Goal: Obtain resource: Download file/media

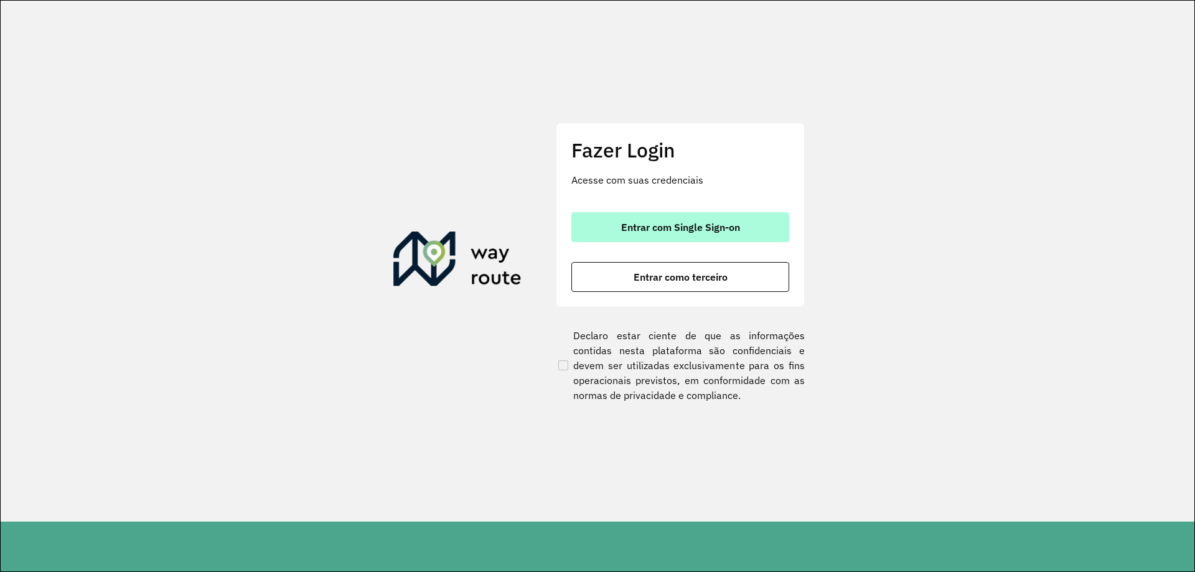
click at [667, 238] on button "Entrar com Single Sign-on" at bounding box center [680, 227] width 218 height 30
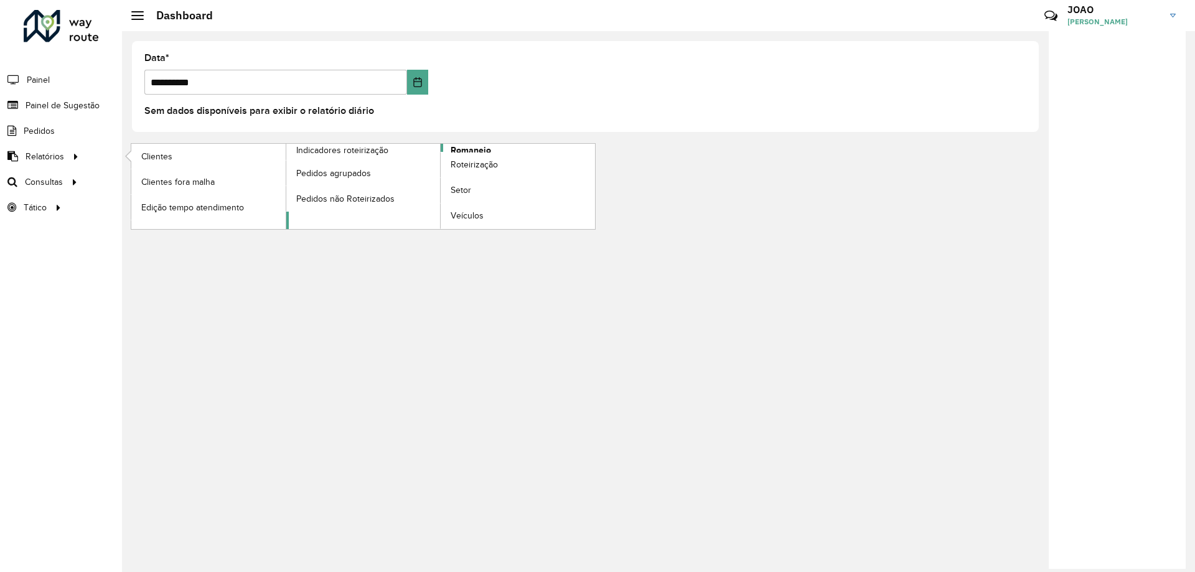
click at [475, 148] on span "Romaneio" at bounding box center [470, 150] width 40 height 13
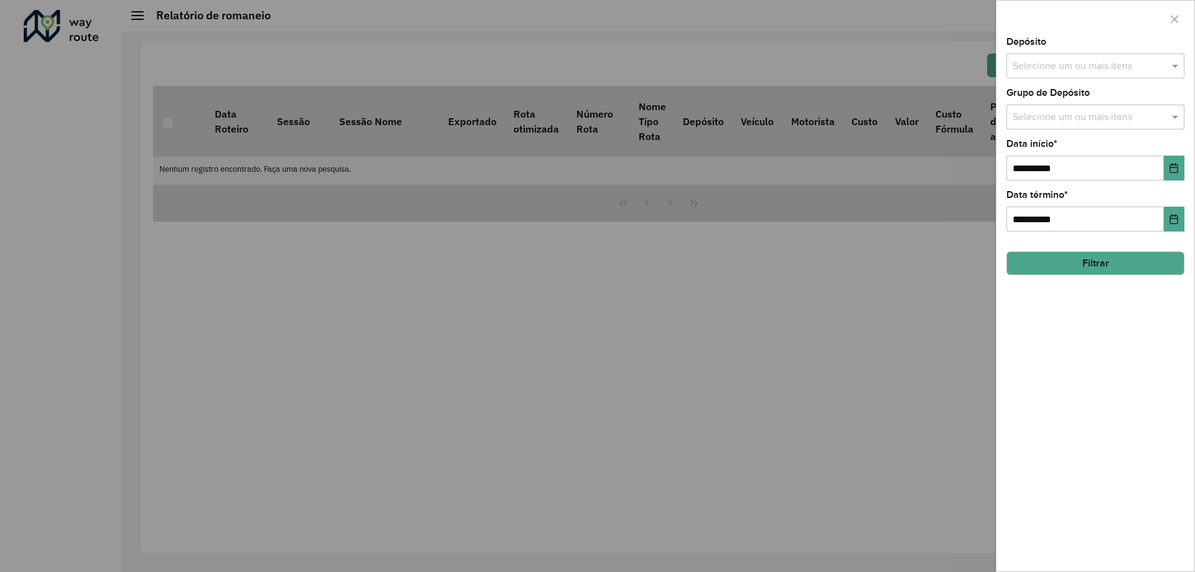
click at [1039, 59] on input "text" at bounding box center [1088, 66] width 159 height 15
click at [1060, 126] on div "CDD Santa Luzia" at bounding box center [1095, 128] width 177 height 21
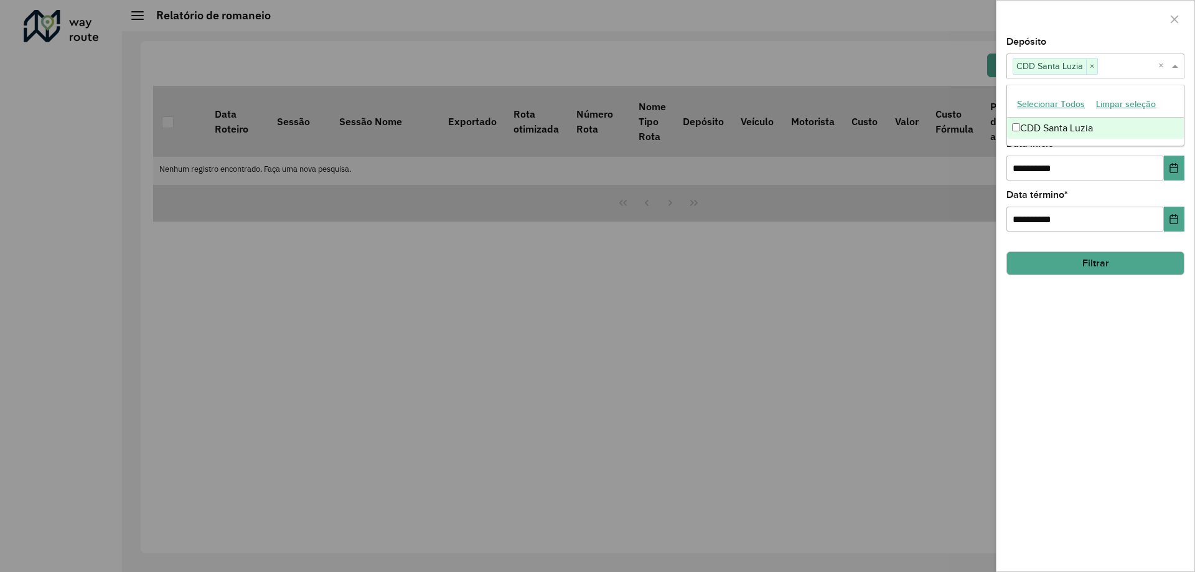
click at [1098, 334] on div "**********" at bounding box center [1095, 304] width 198 height 534
click at [1080, 116] on input "text" at bounding box center [1088, 117] width 159 height 15
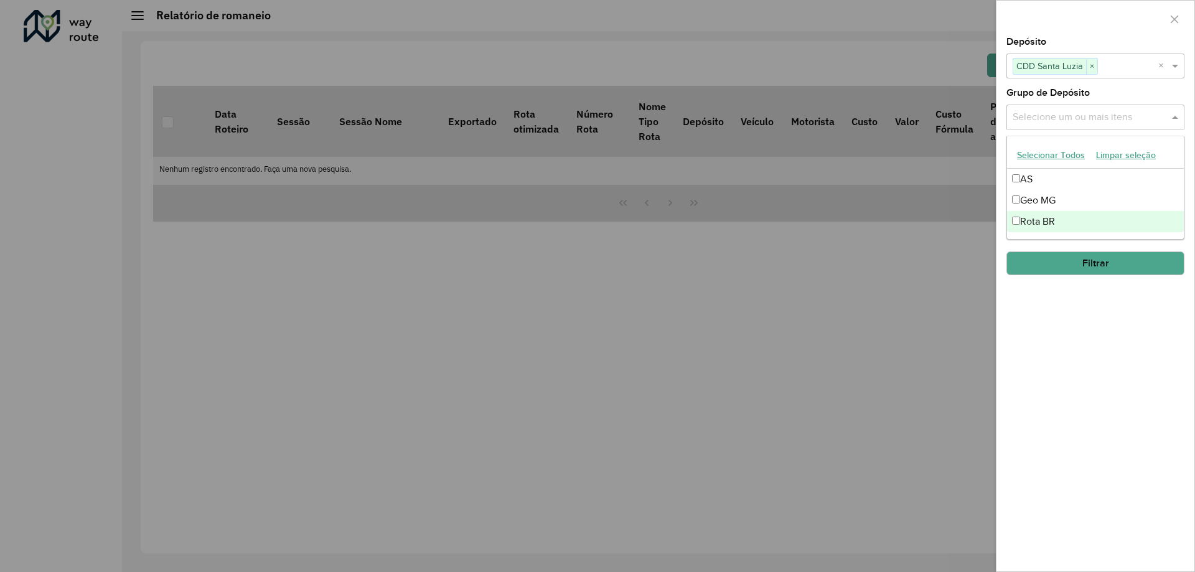
click at [1063, 220] on div "Rota BR" at bounding box center [1095, 221] width 177 height 21
click at [1059, 344] on div "**********" at bounding box center [1095, 304] width 198 height 534
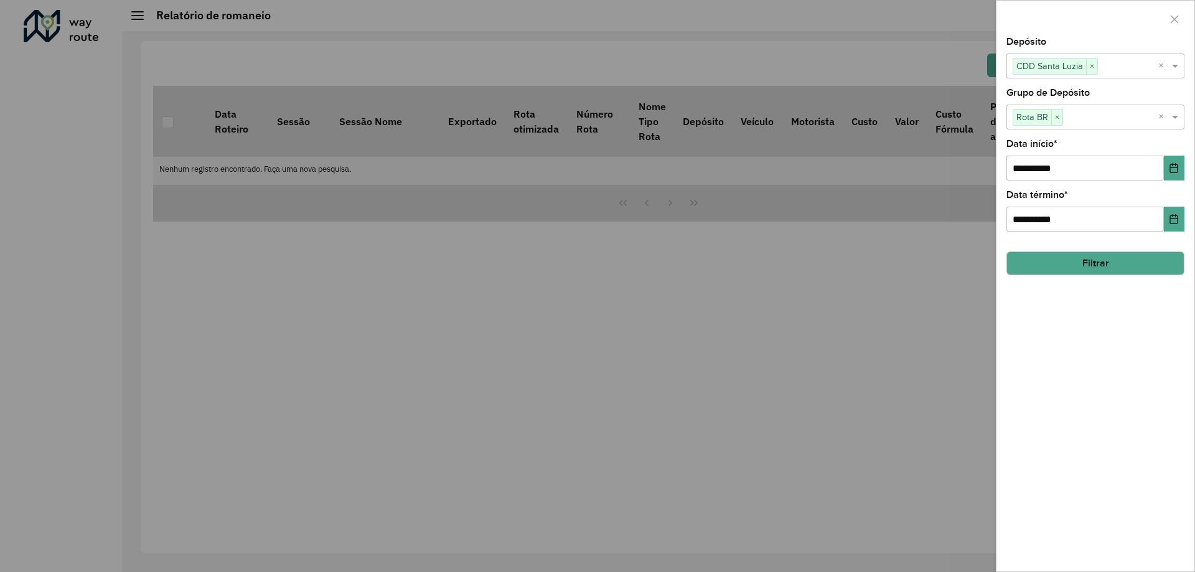
click at [1081, 266] on button "Filtrar" at bounding box center [1095, 263] width 178 height 24
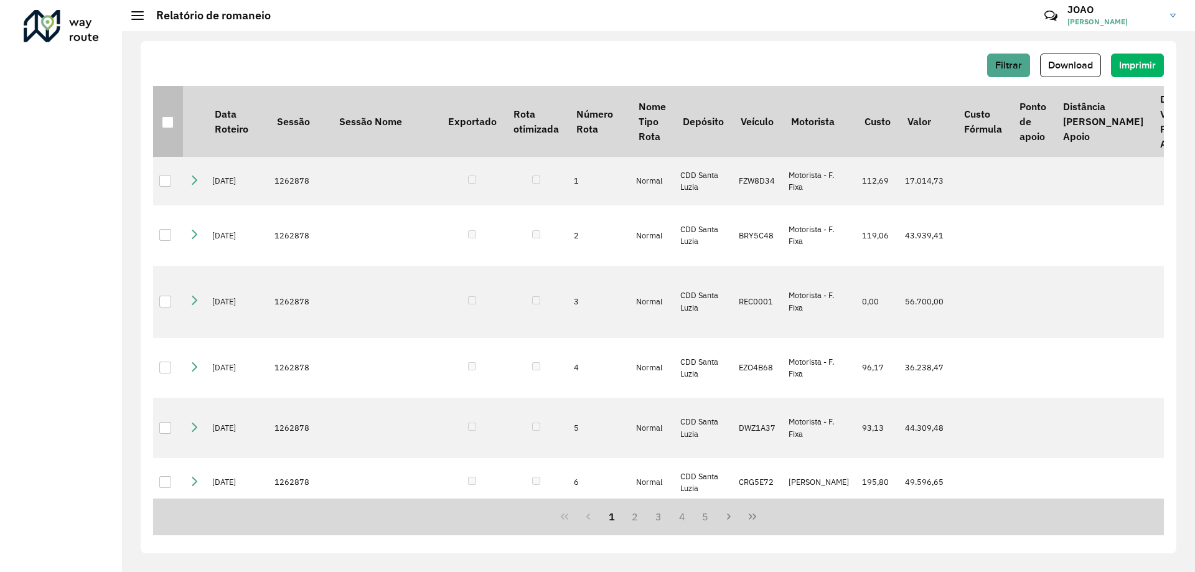
click at [167, 119] on div at bounding box center [168, 122] width 12 height 12
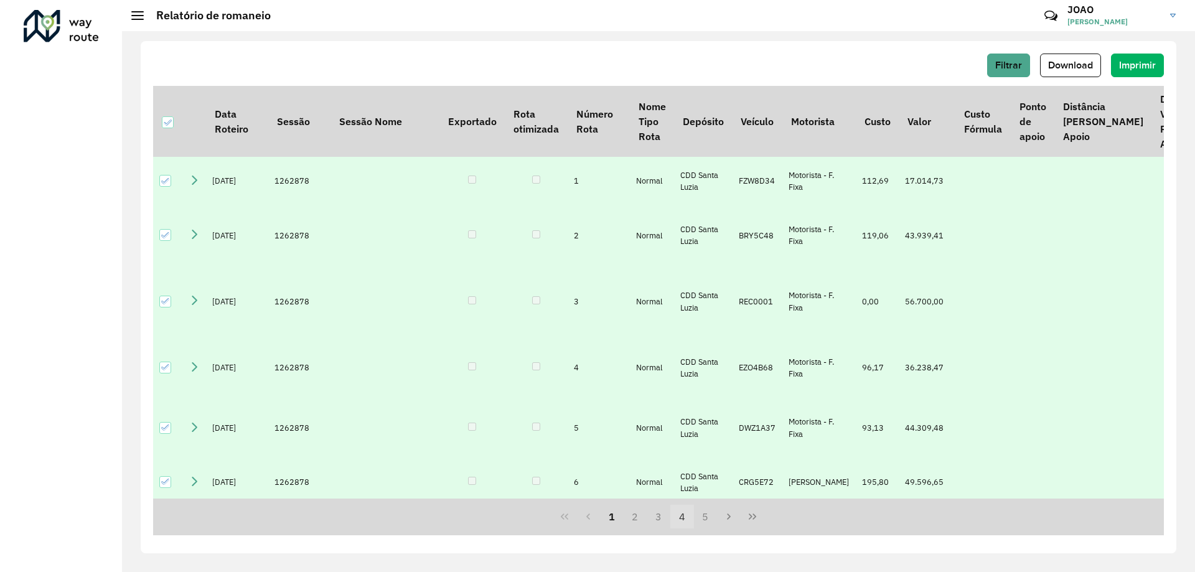
click at [686, 516] on button "4" at bounding box center [682, 517] width 24 height 24
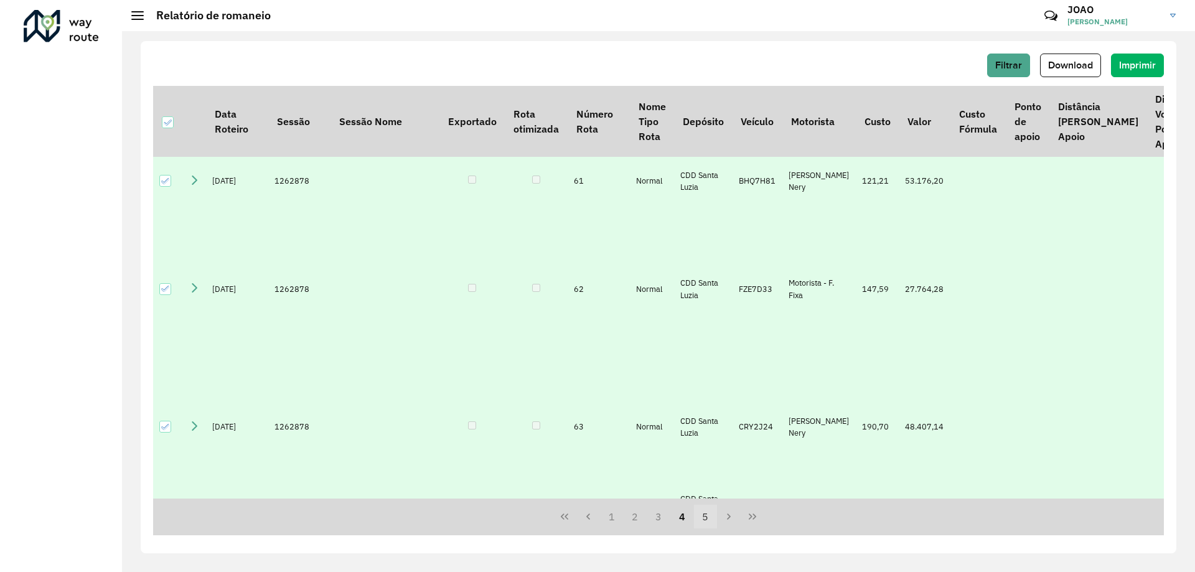
click at [707, 518] on button "5" at bounding box center [706, 517] width 24 height 24
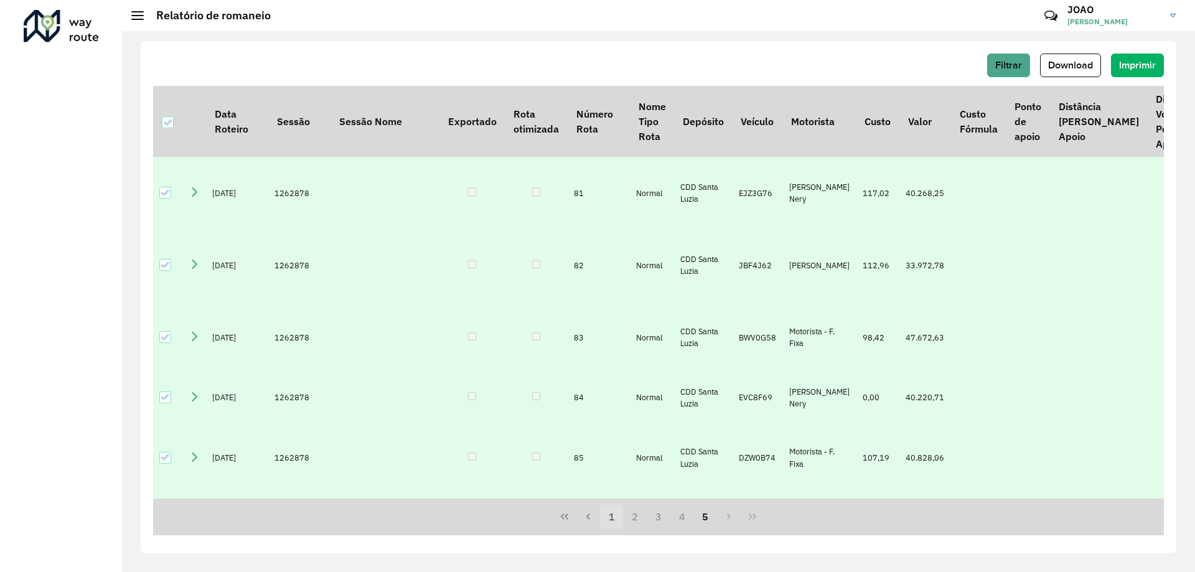
click at [609, 517] on button "1" at bounding box center [612, 517] width 24 height 24
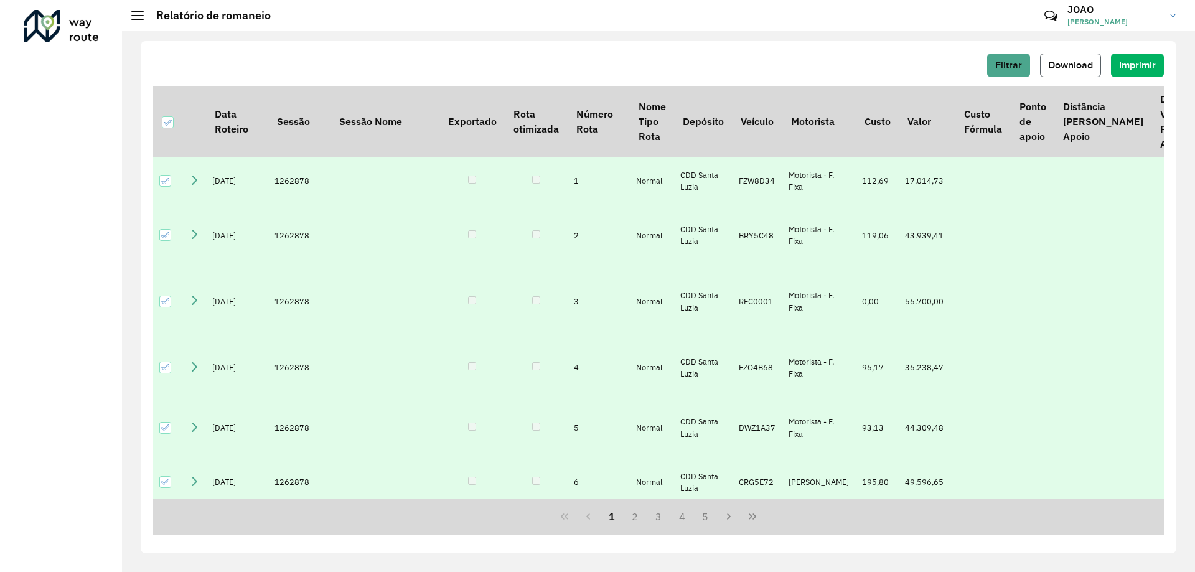
click at [1090, 67] on span "Download" at bounding box center [1070, 65] width 45 height 11
click at [598, 31] on div "Filtrar Download Imprimir Data Roteiro Sessão Sessão Nome Exportado Rota otimiz…" at bounding box center [658, 301] width 1073 height 541
click at [599, 25] on hb-header "Relatório de romaneio Críticas? Dúvidas? Elogios? Sugestões? Entre em contato c…" at bounding box center [658, 15] width 1073 height 31
click at [408, 55] on div "Filtrar Download Imprimir" at bounding box center [658, 66] width 1011 height 24
click at [365, 63] on div "Filtrar Download Imprimir" at bounding box center [658, 66] width 1011 height 24
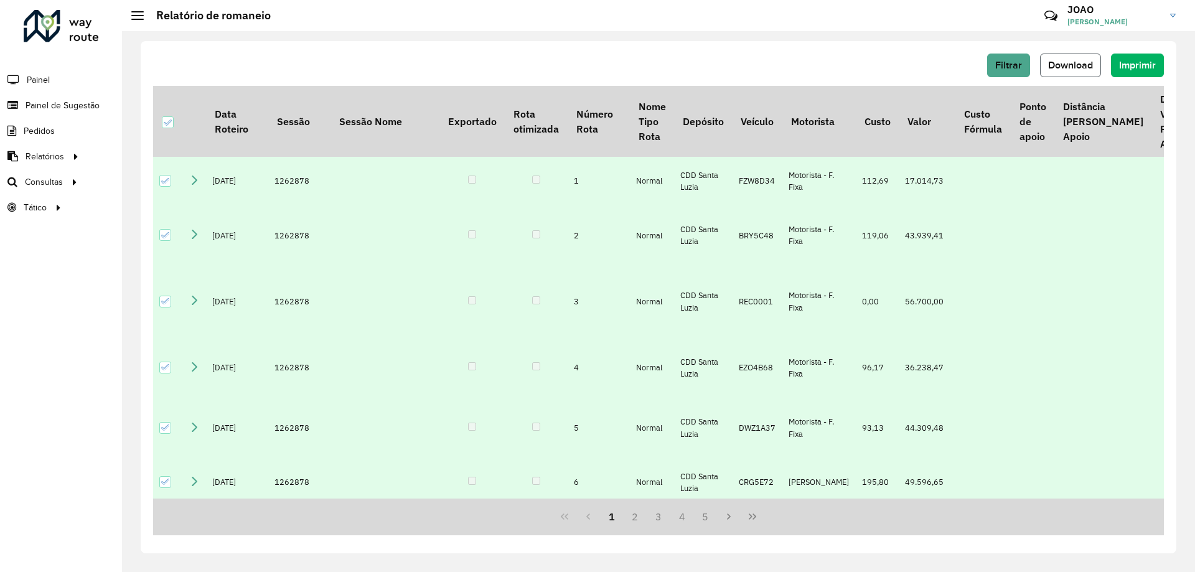
click at [1079, 63] on span "Download" at bounding box center [1070, 65] width 45 height 11
click at [642, 62] on div "Filtrar Download Imprimir" at bounding box center [658, 66] width 1011 height 24
